Goal: Ask a question

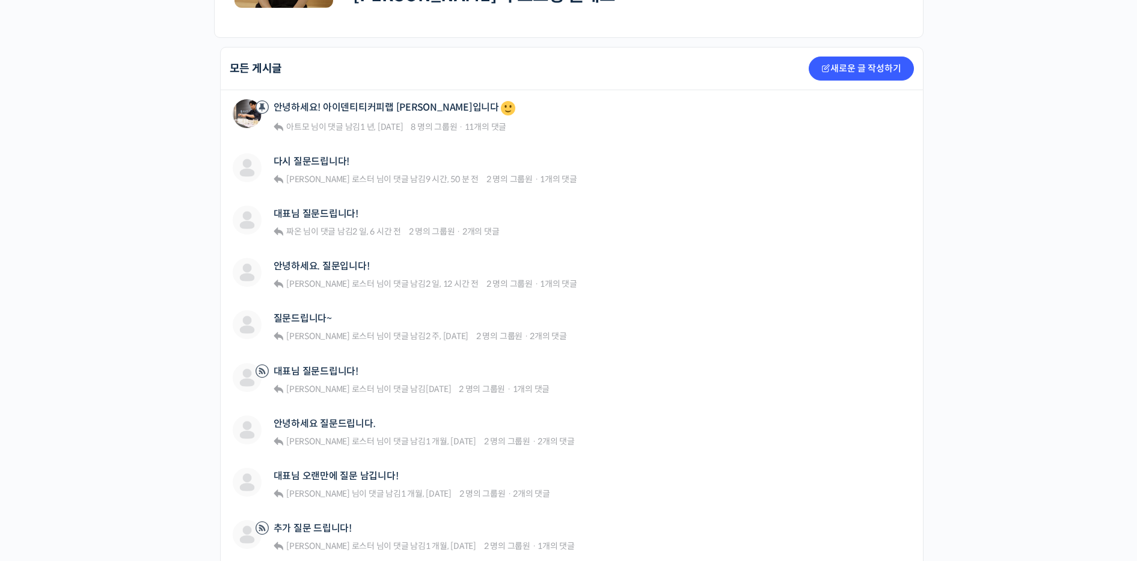
scroll to position [274, 0]
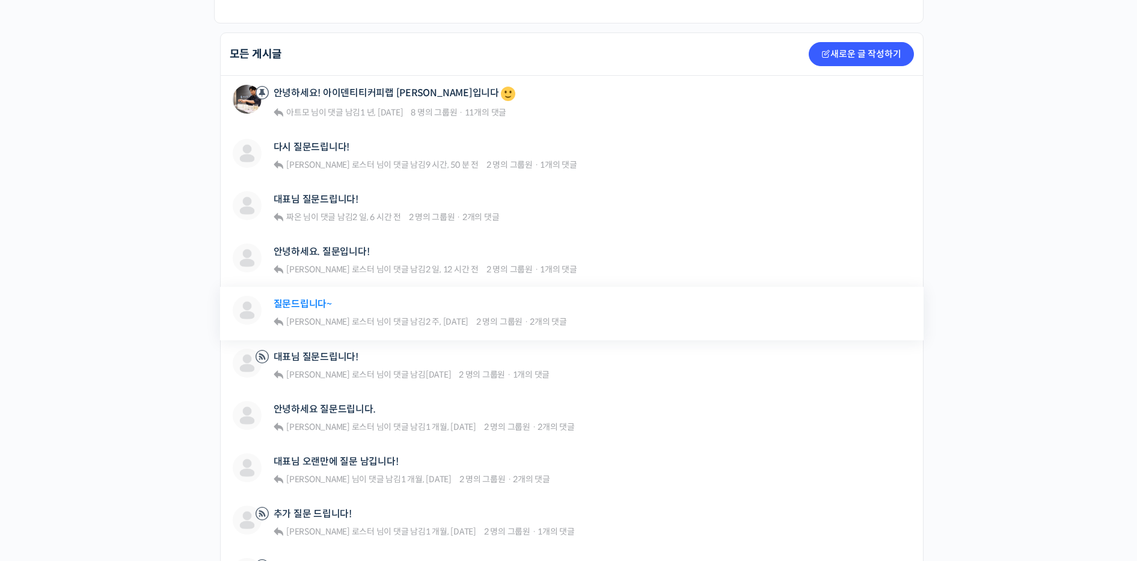
click at [327, 301] on link "질문드립니다~" at bounding box center [303, 303] width 58 height 11
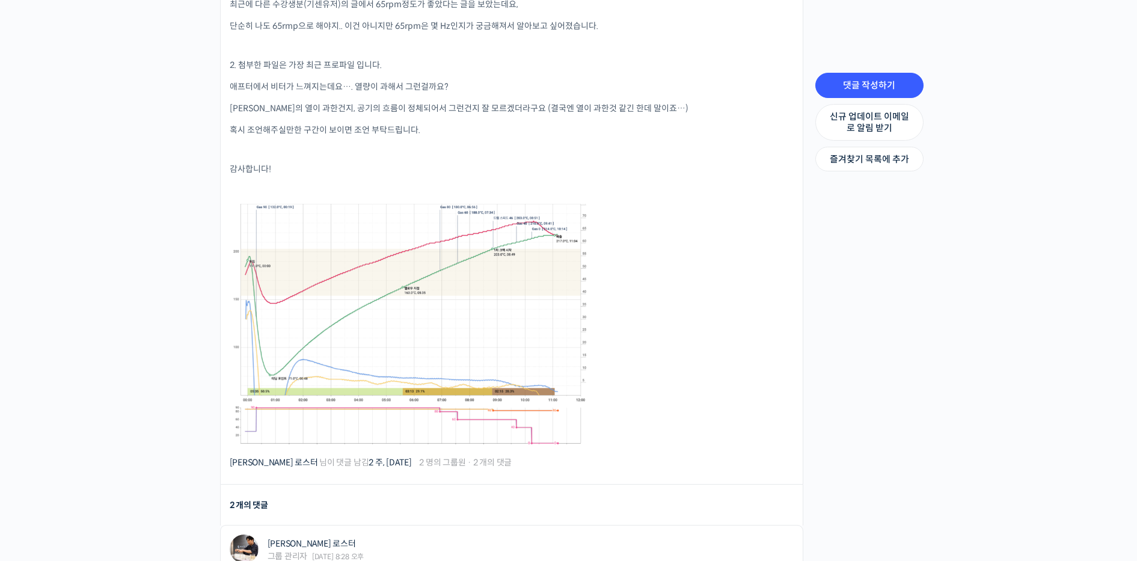
scroll to position [430, 0]
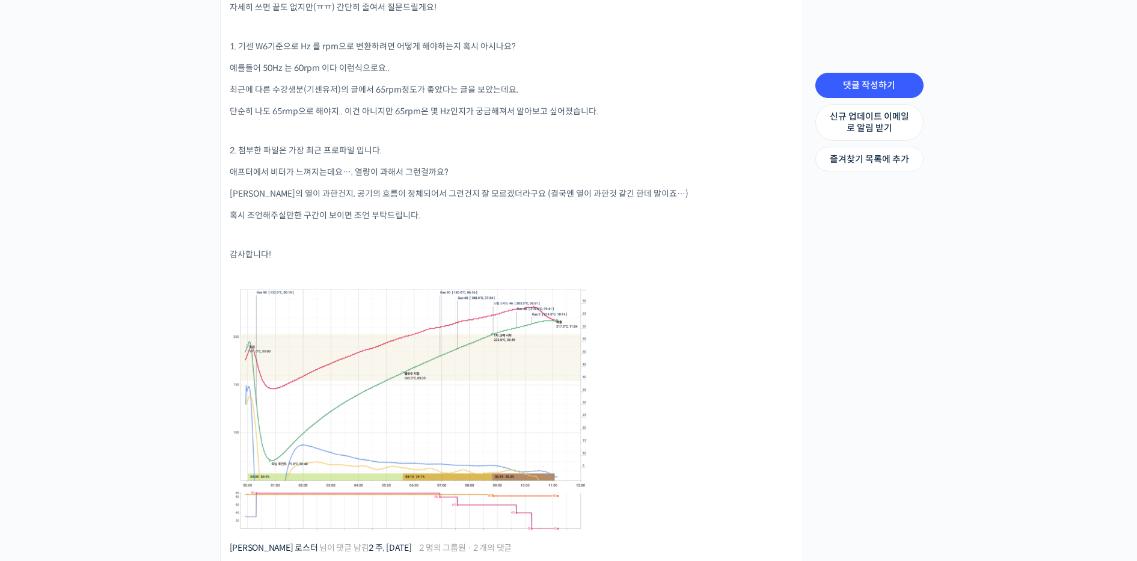
drag, startPoint x: 419, startPoint y: 398, endPoint x: 432, endPoint y: 405, distance: 14.9
click at [419, 398] on link at bounding box center [410, 409] width 360 height 241
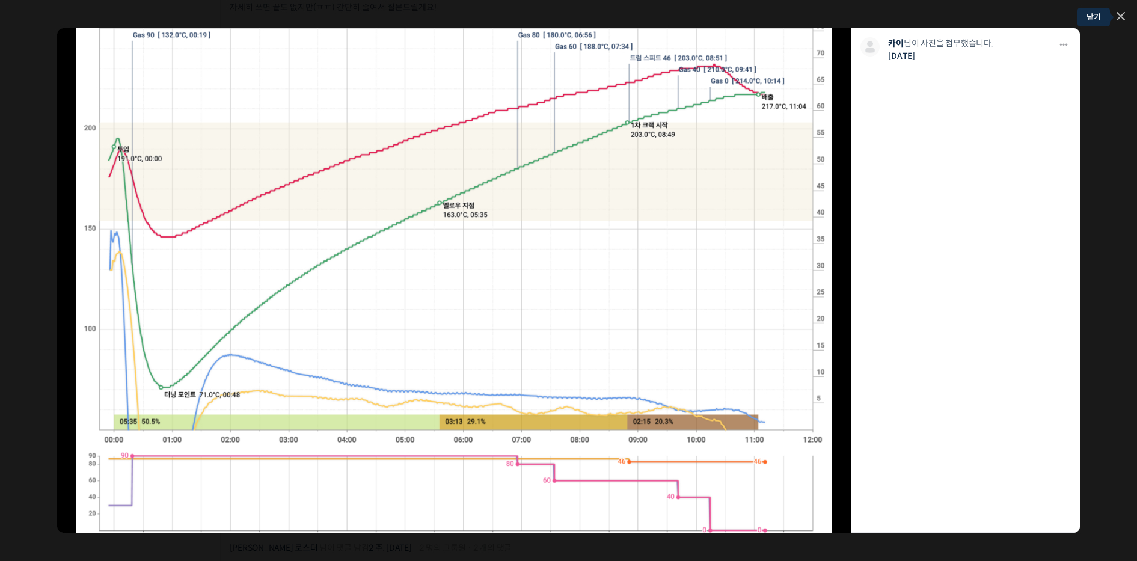
click at [1124, 14] on icon at bounding box center [1121, 16] width 8 height 8
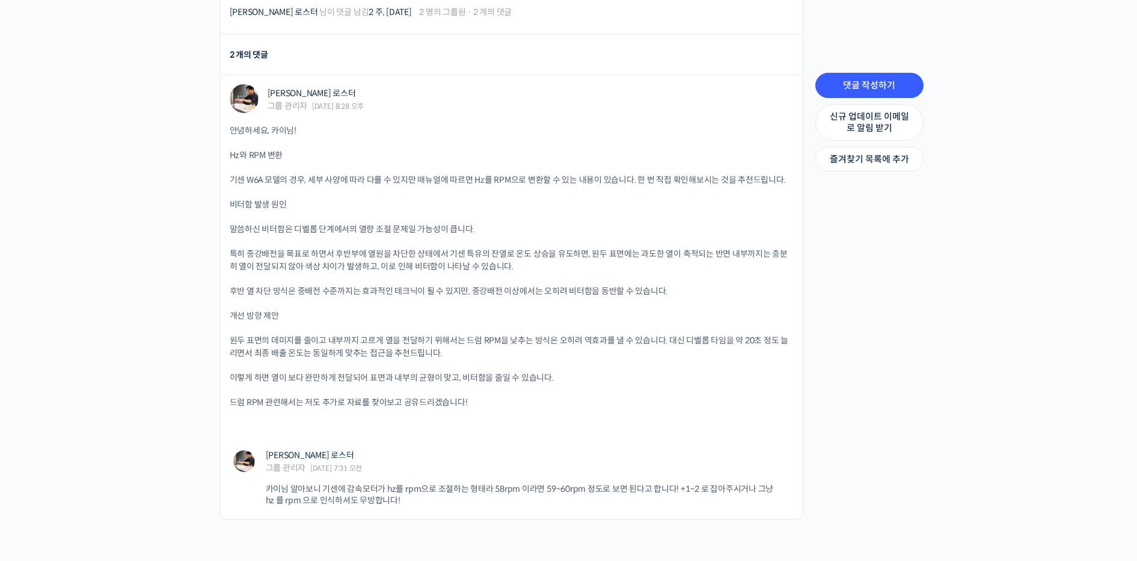
scroll to position [964, 0]
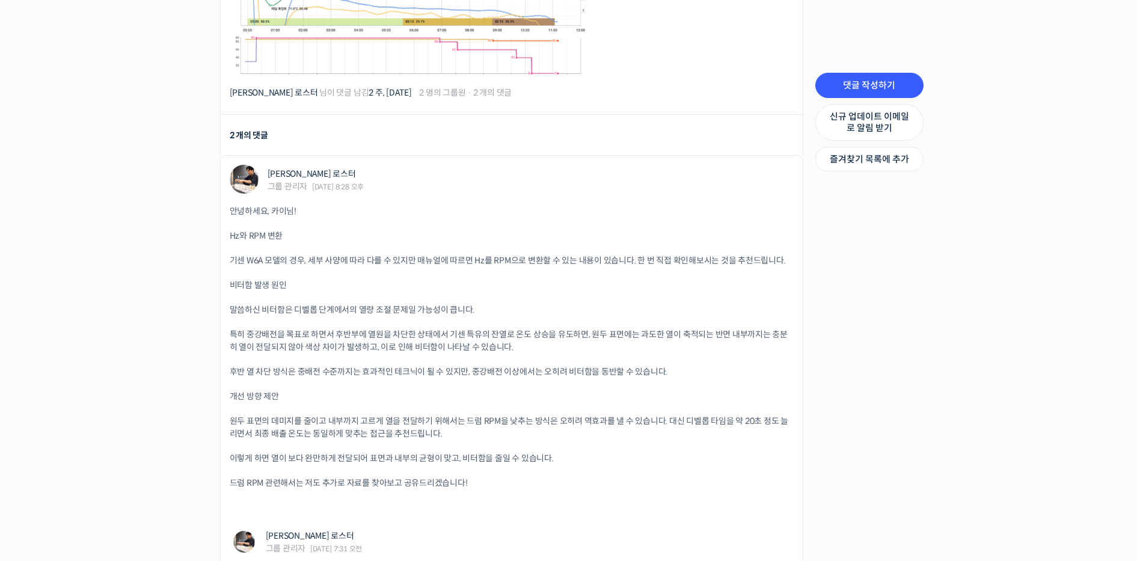
scroll to position [884, 0]
